Goal: Transaction & Acquisition: Purchase product/service

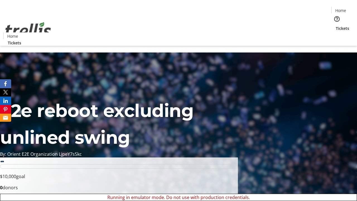
click at [336, 25] on span "Tickets" at bounding box center [342, 28] width 13 height 6
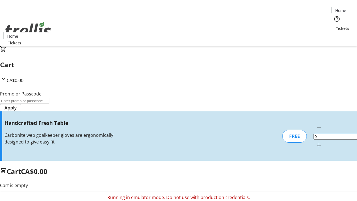
click at [316, 142] on mat-icon "Increment by one" at bounding box center [319, 145] width 7 height 7
type input "1"
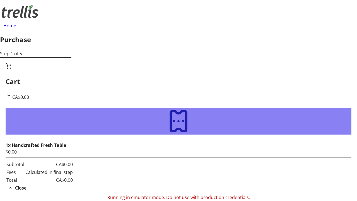
type input "[PERSON_NAME][EMAIL_ADDRESS][DOMAIN_NAME]"
type input "[PERSON_NAME]"
